Goal: Communication & Community: Ask a question

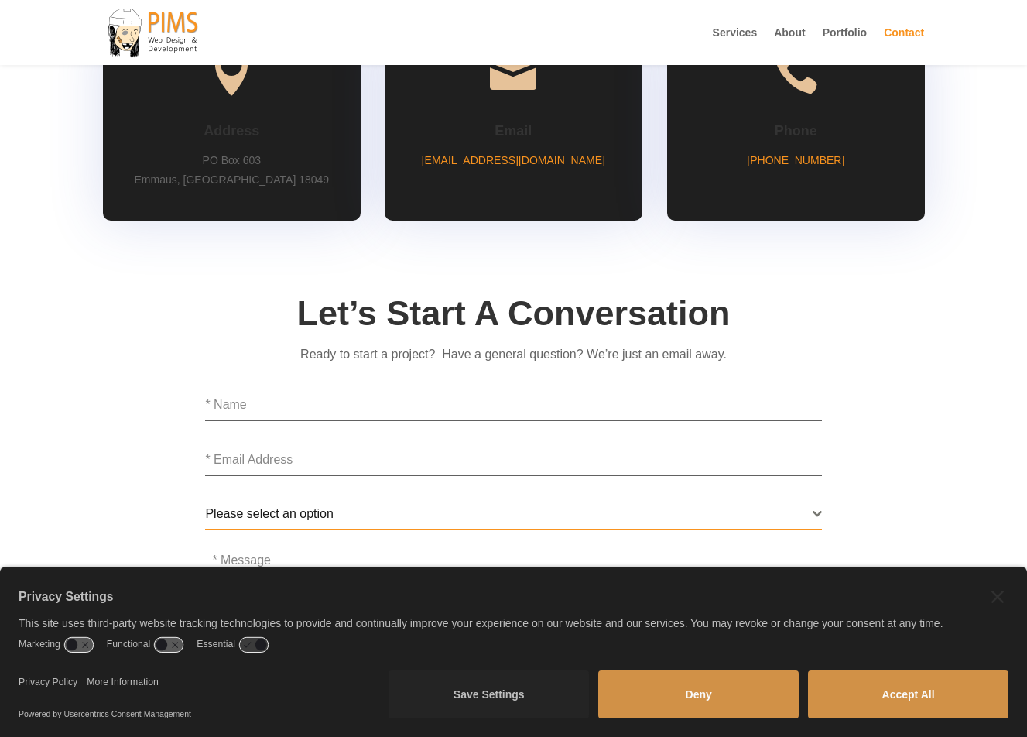
scroll to position [495, 0]
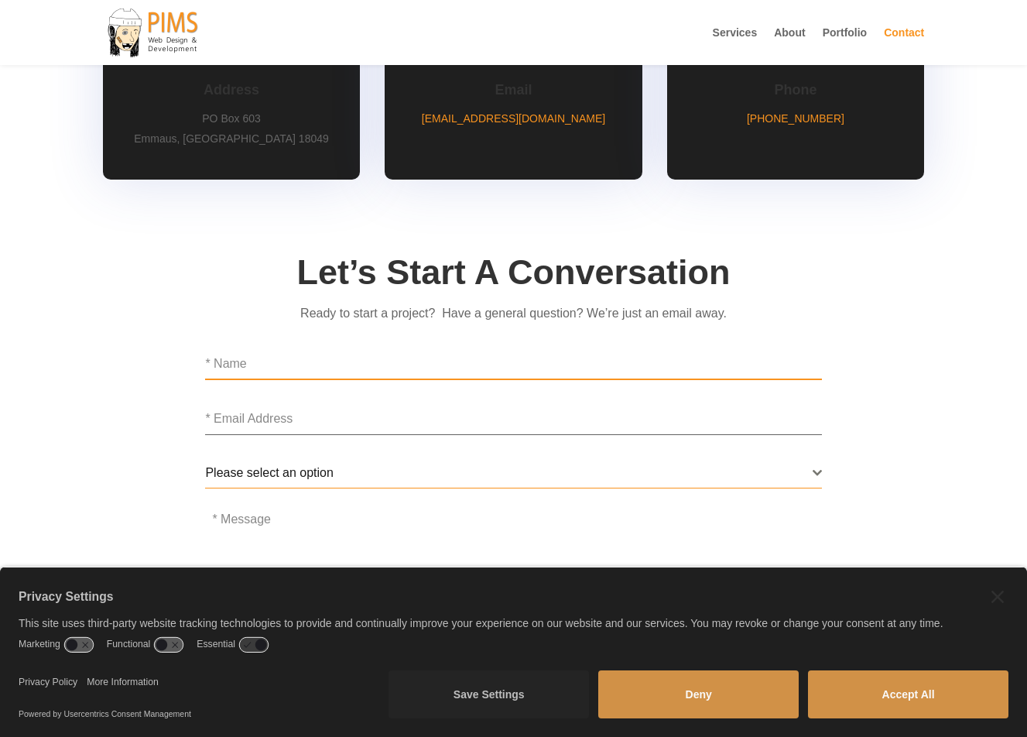
click at [297, 358] on input "text" at bounding box center [513, 364] width 616 height 32
type input "[PERSON_NAME]"
type input "[EMAIL_ADDRESS][DOMAIN_NAME]"
click at [281, 515] on form "[PERSON_NAME] [EMAIL_ADDRESS][DOMAIN_NAME] Please select an option General Ques…" at bounding box center [513, 511] width 616 height 327
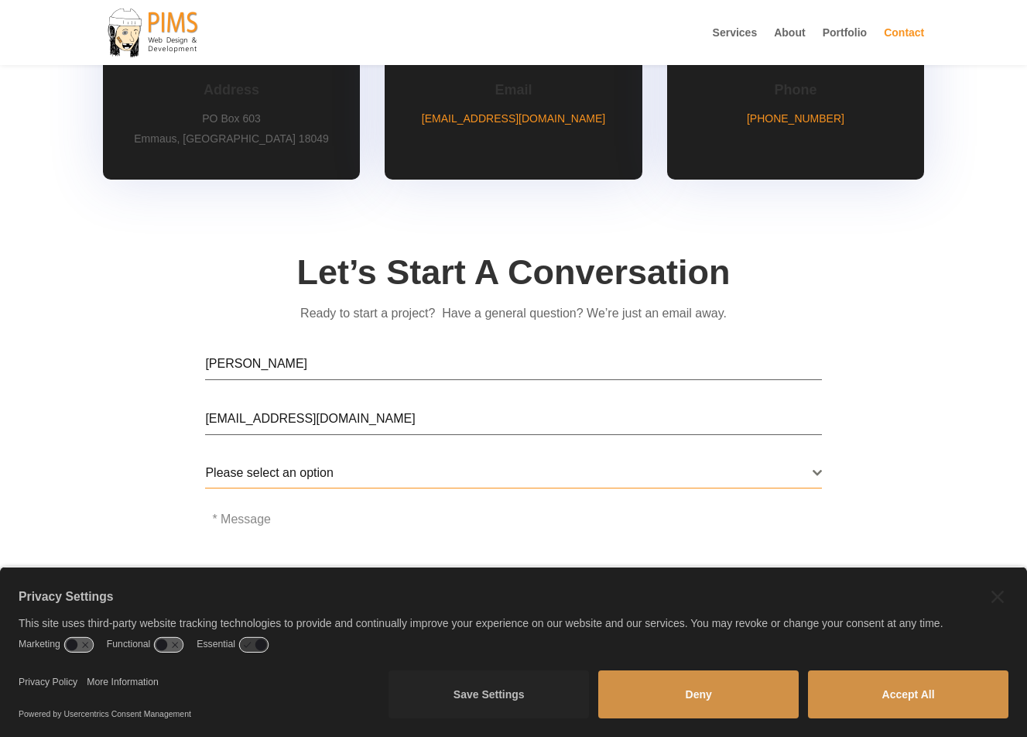
click at [258, 527] on textarea at bounding box center [513, 566] width 616 height 108
paste textarea "Hello, I'm reaching out because I believe we can provide significant value to y…"
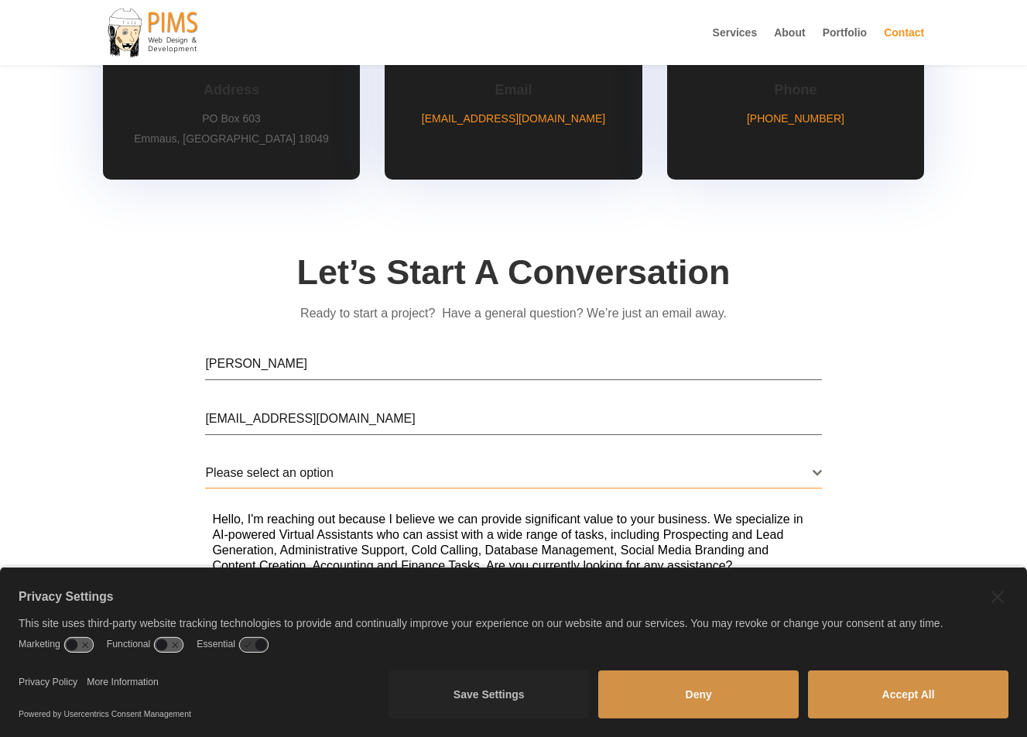
type textarea "Hello, I'm reaching out because I believe we can provide significant value to y…"
click at [306, 453] on form "[PERSON_NAME] [EMAIL_ADDRESS][DOMAIN_NAME] Please select an option General Ques…" at bounding box center [513, 511] width 616 height 327
drag, startPoint x: 310, startPoint y: 477, endPoint x: 327, endPoint y: 467, distance: 19.5
click at [310, 478] on span "Please select an option" at bounding box center [269, 472] width 128 height 13
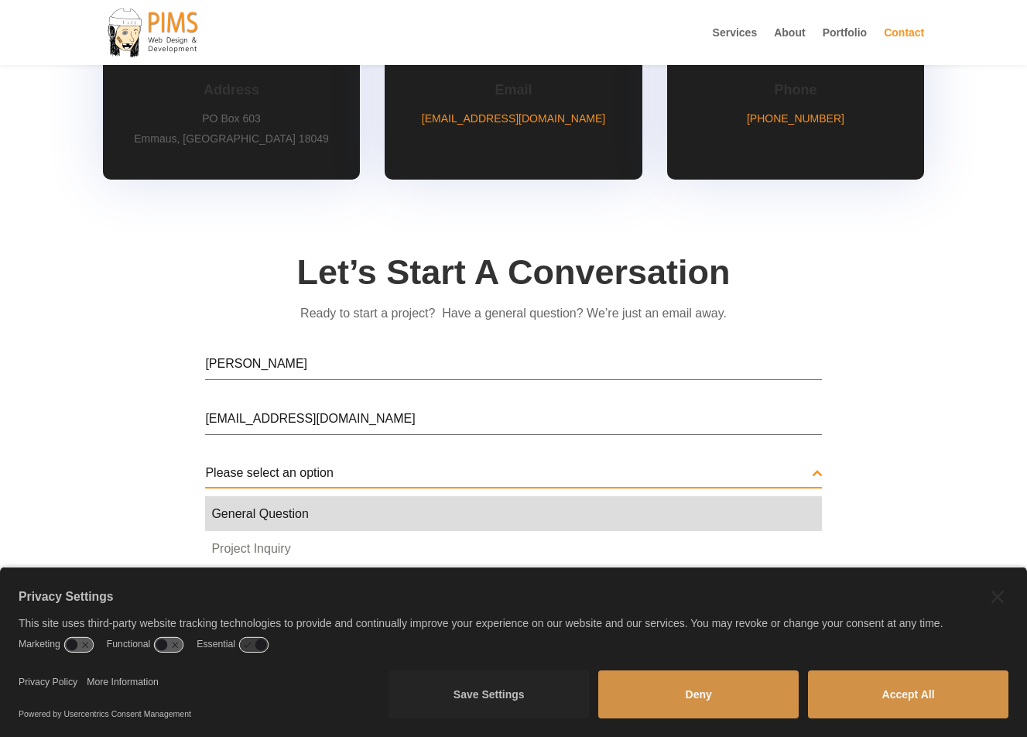
select select "General Question"
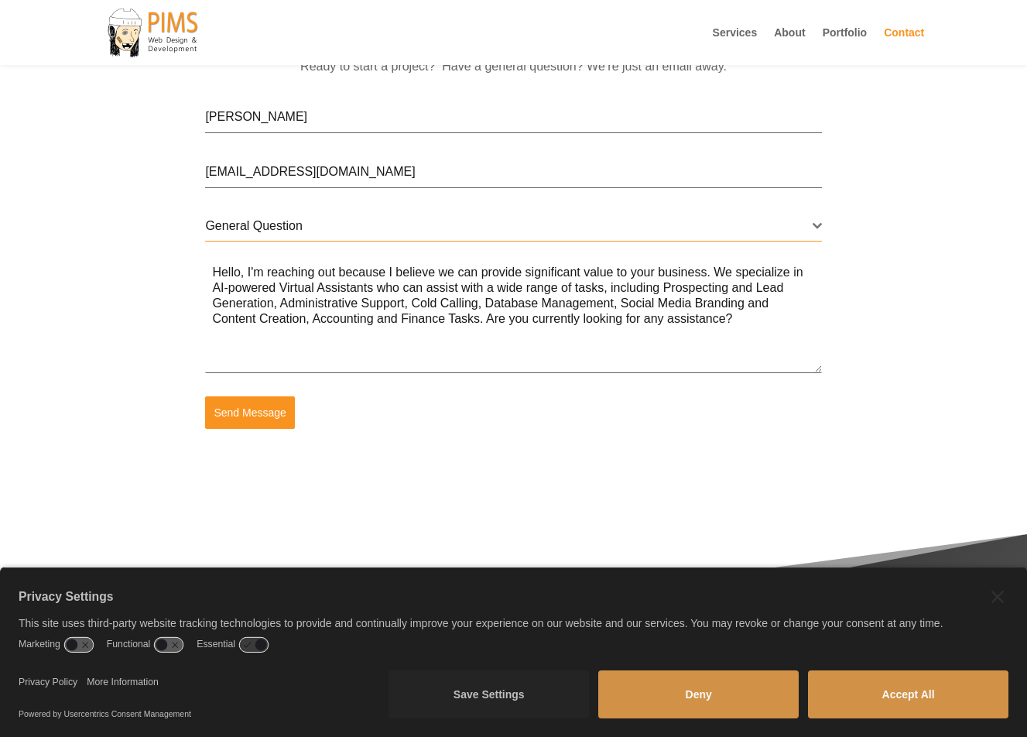
scroll to position [743, 0]
click at [253, 416] on span "Send Message" at bounding box center [250, 411] width 72 height 15
